Goal: Task Accomplishment & Management: Manage account settings

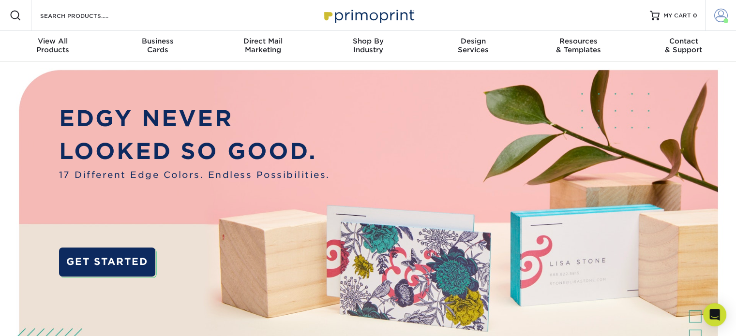
click at [720, 16] on span at bounding box center [721, 16] width 14 height 14
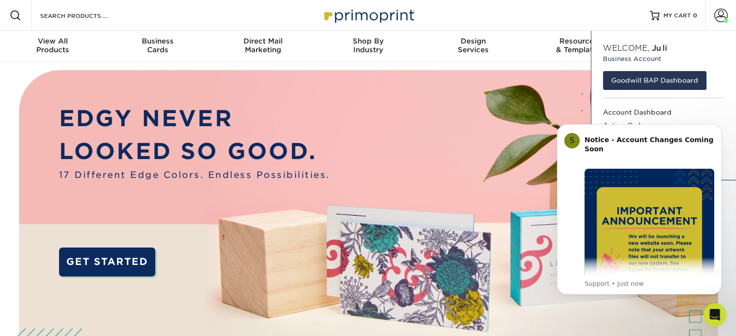
click at [557, 82] on img at bounding box center [368, 244] width 728 height 364
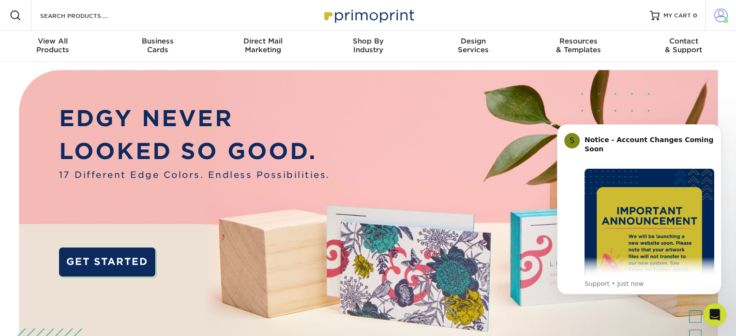
click at [720, 15] on span at bounding box center [721, 16] width 14 height 14
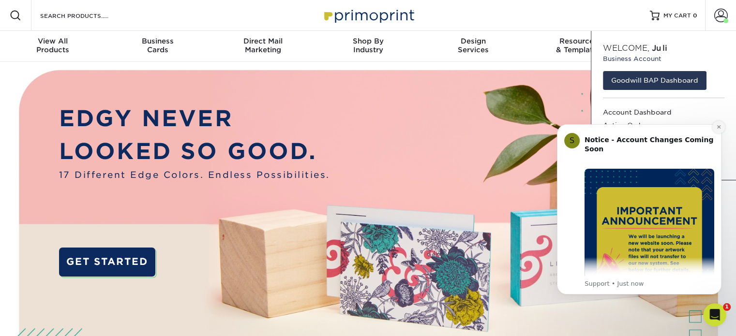
click at [721, 126] on icon "Dismiss notification" at bounding box center [718, 126] width 5 height 5
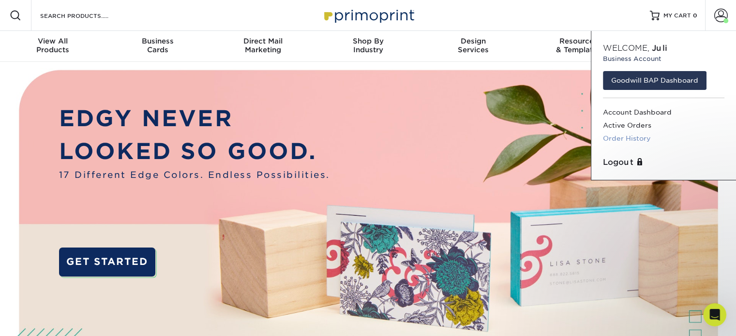
click at [654, 142] on link "Order History" at bounding box center [663, 138] width 121 height 13
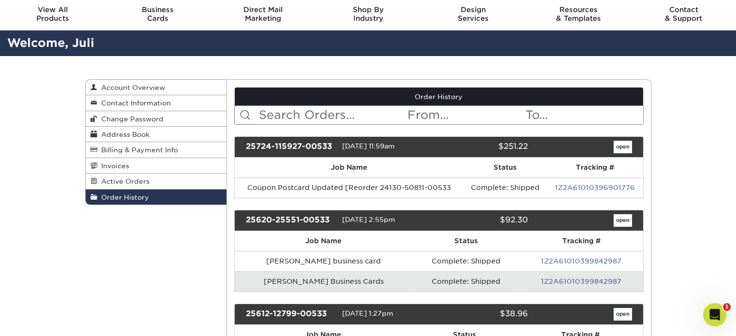
scroll to position [48, 0]
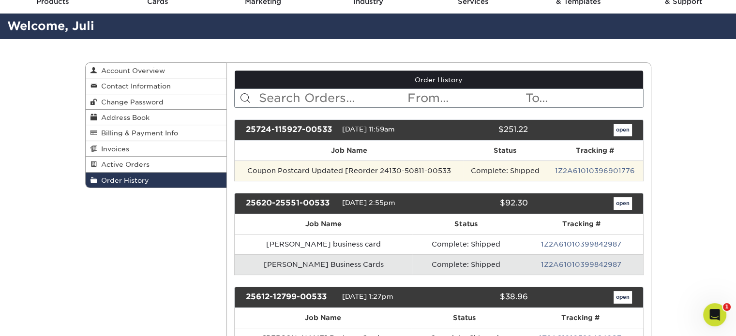
click at [332, 172] on td "Coupon Postcard Updated [Reorder 24130-50811-00533" at bounding box center [349, 171] width 228 height 20
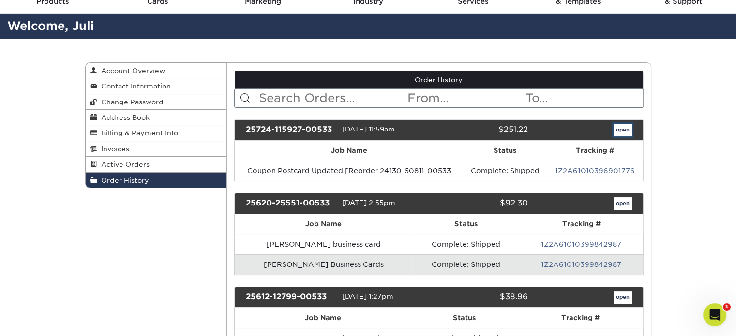
click at [622, 131] on link "open" at bounding box center [622, 130] width 18 height 13
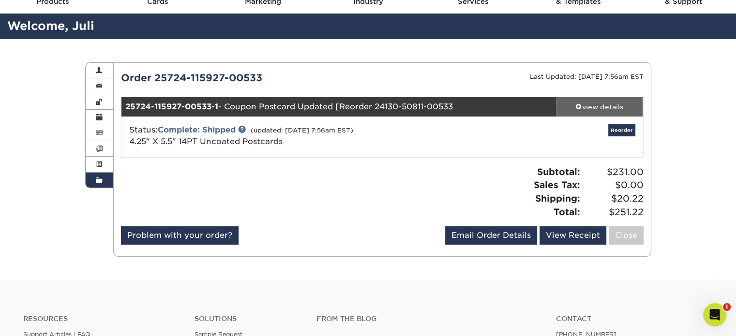
click at [580, 105] on span at bounding box center [578, 106] width 7 height 7
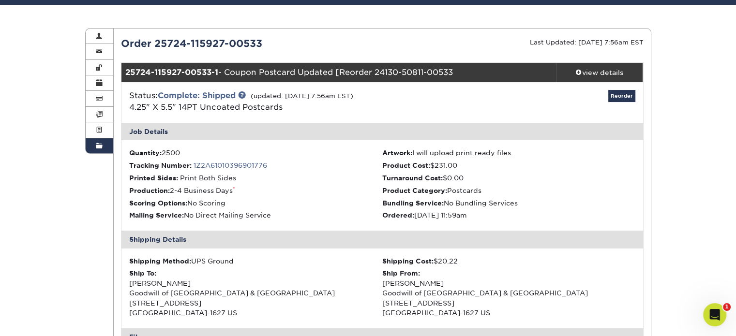
scroll to position [97, 0]
